Goal: Navigation & Orientation: Find specific page/section

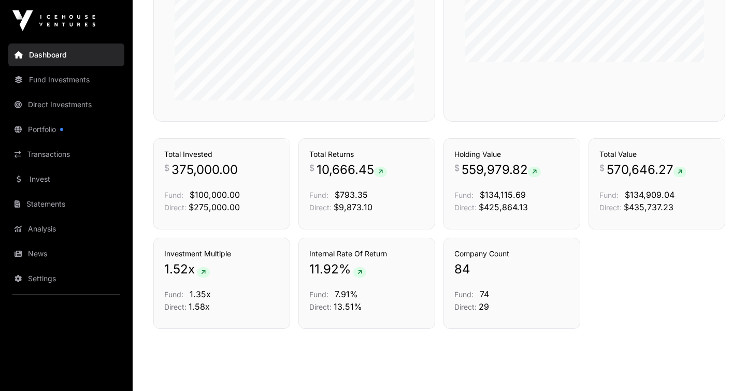
scroll to position [544, 0]
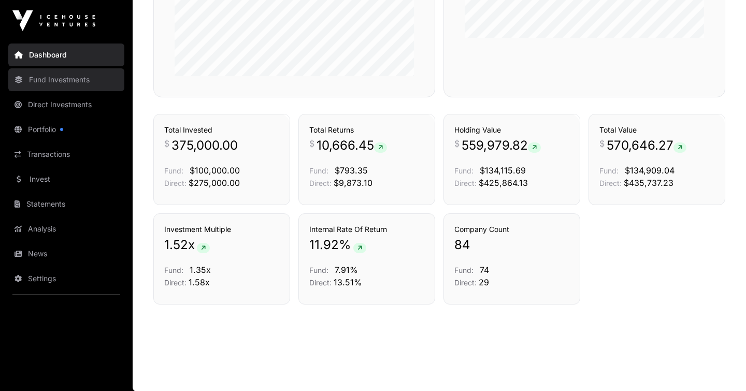
click at [51, 77] on link "Fund Investments" at bounding box center [66, 79] width 116 height 23
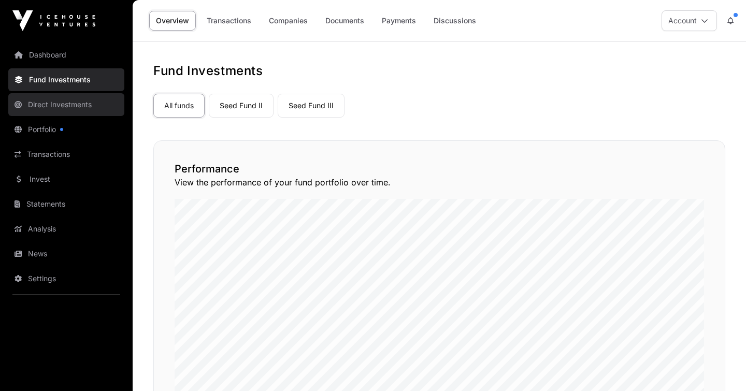
click at [50, 108] on link "Direct Investments" at bounding box center [66, 104] width 116 height 23
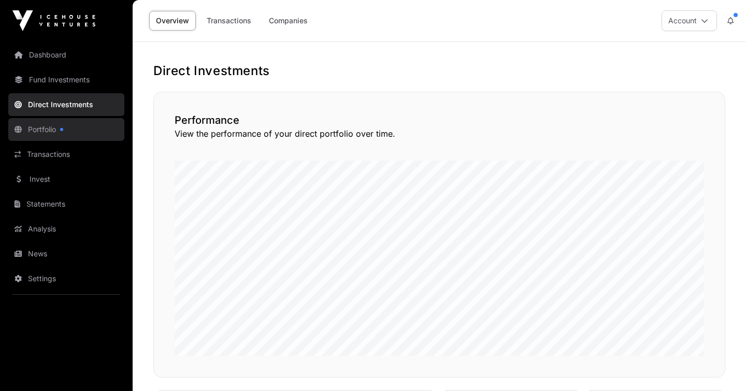
click at [50, 127] on link "Portfolio" at bounding box center [66, 129] width 116 height 23
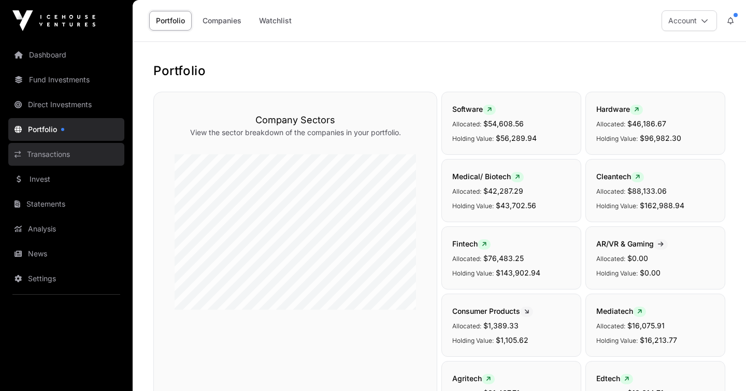
click at [62, 154] on link "Transactions" at bounding box center [66, 154] width 116 height 23
